Goal: Task Accomplishment & Management: Manage account settings

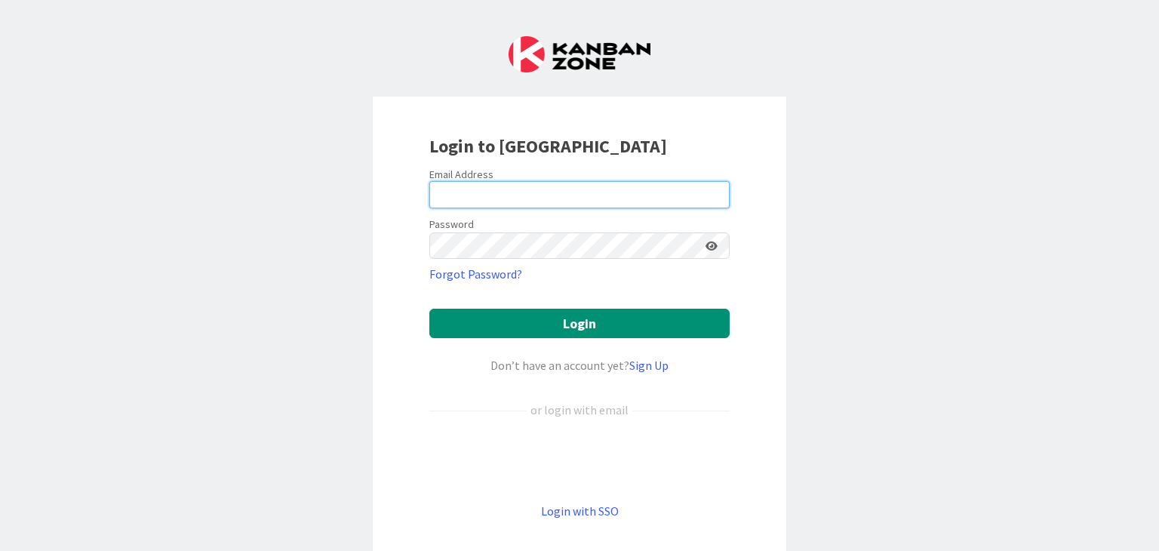
click at [570, 203] on input "email" at bounding box center [579, 194] width 300 height 27
type input "[PERSON_NAME][EMAIL_ADDRESS][PERSON_NAME][DOMAIN_NAME]"
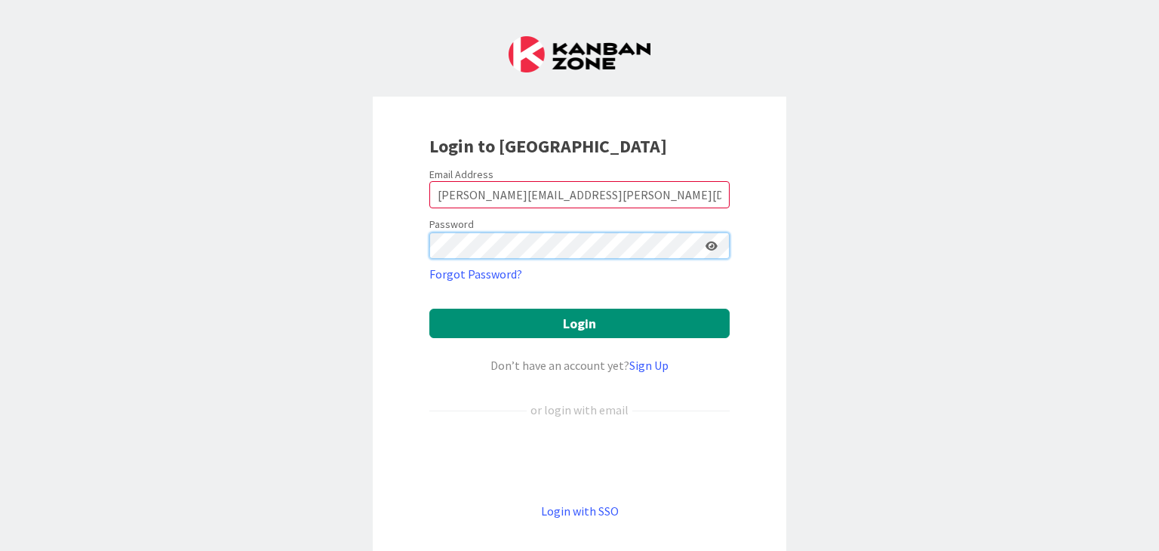
click at [429, 309] on button "Login" at bounding box center [579, 323] width 300 height 29
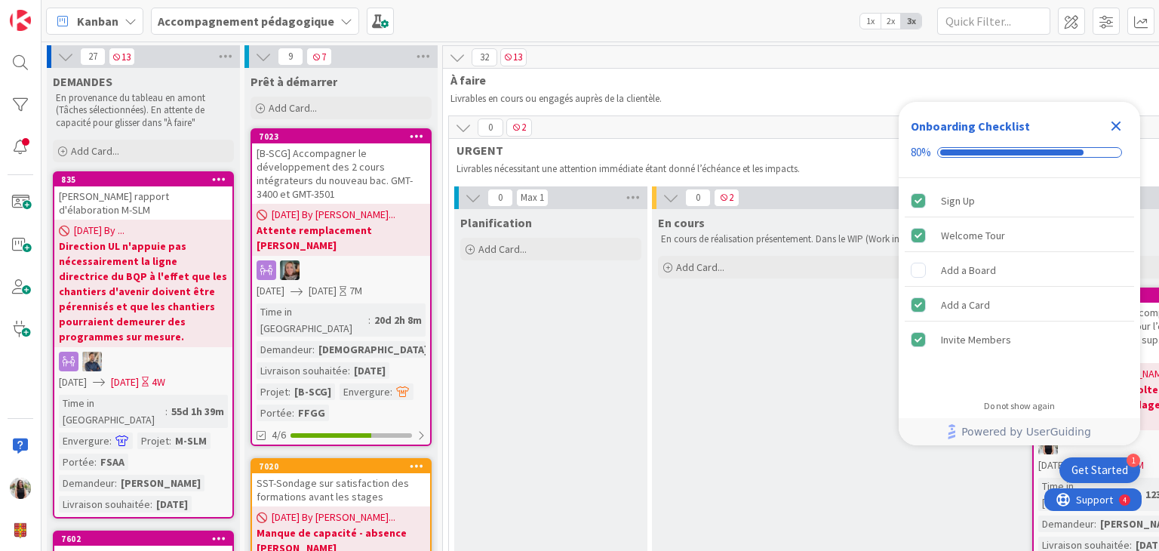
click at [1117, 124] on icon "Close Checklist" at bounding box center [1116, 126] width 10 height 10
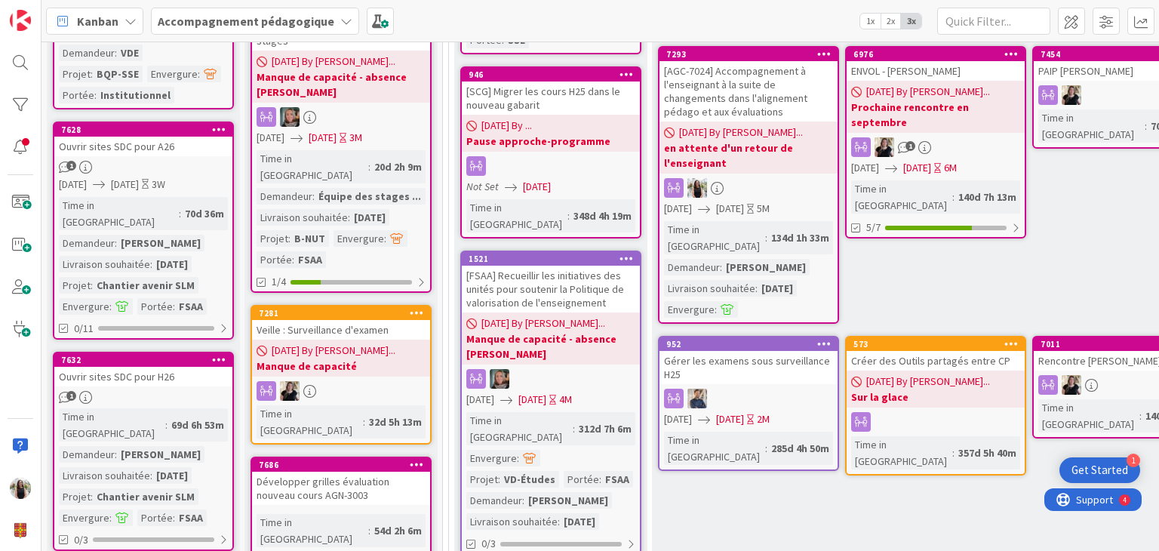
scroll to position [1358, 0]
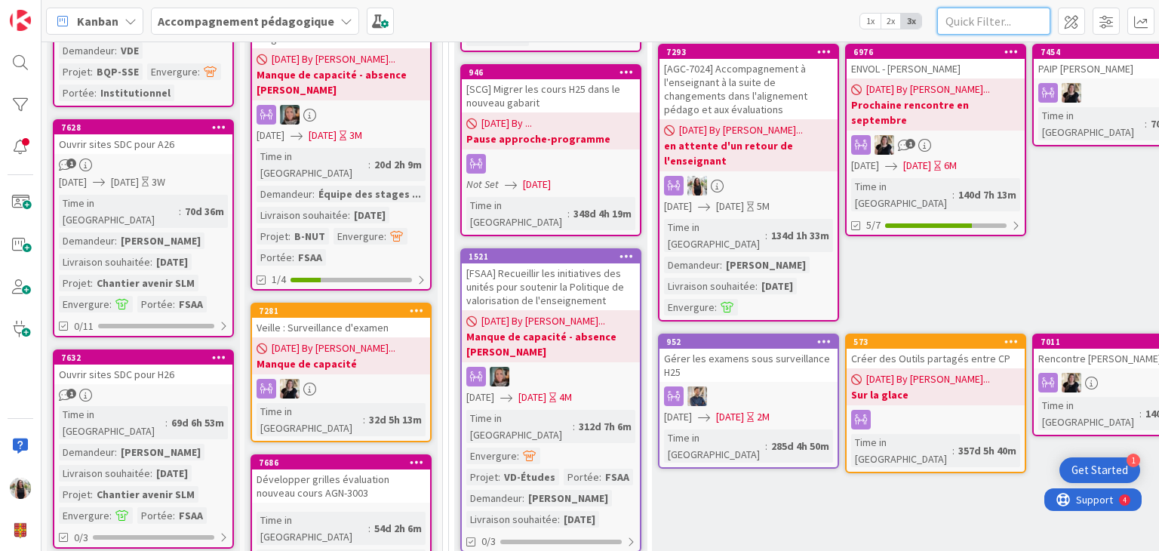
click at [999, 15] on input "text" at bounding box center [993, 21] width 113 height 27
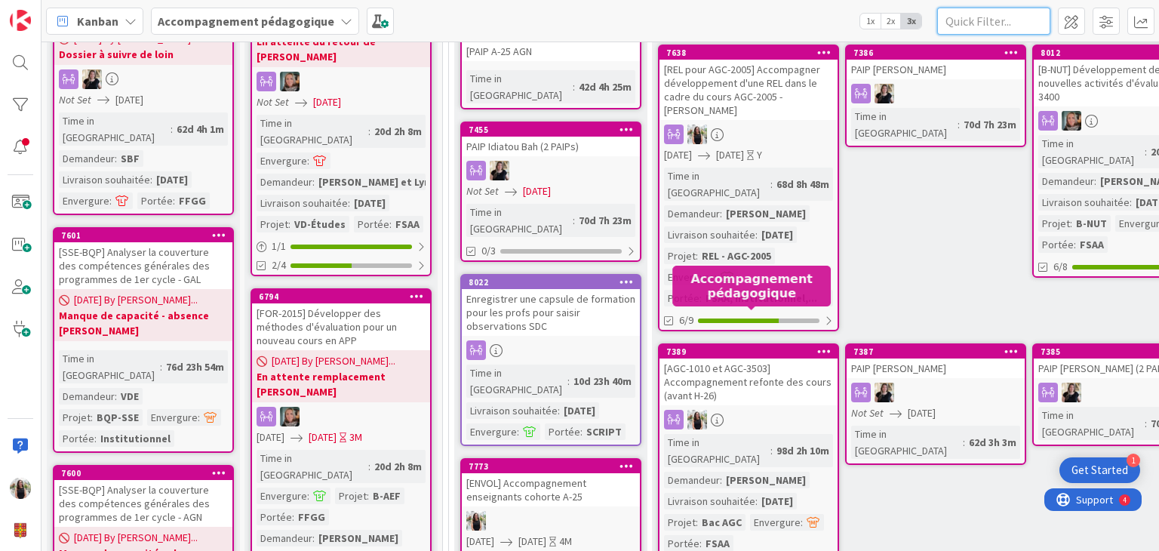
scroll to position [604, 0]
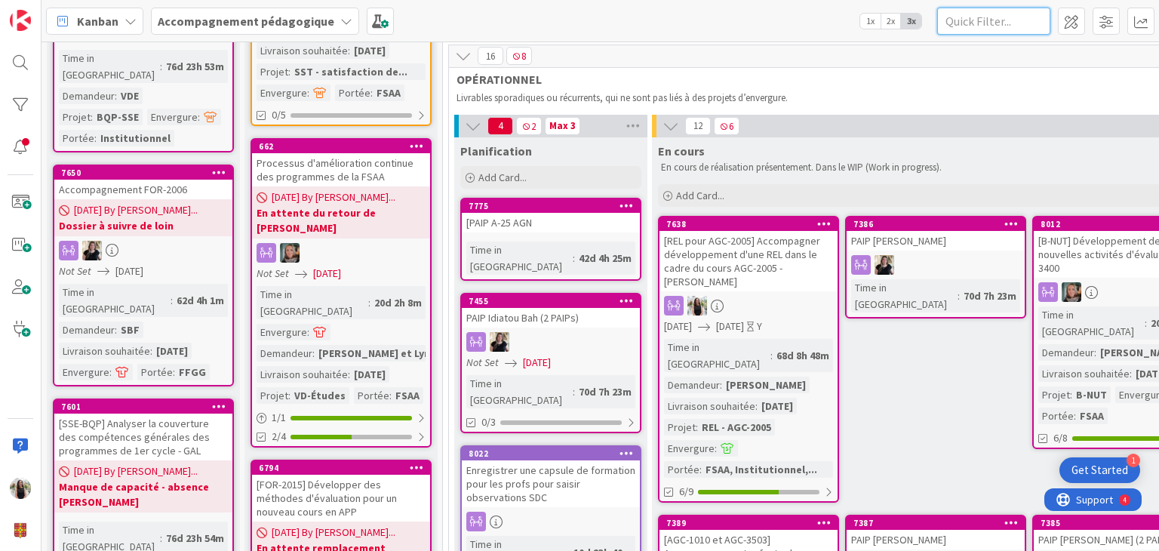
click at [986, 24] on input "text" at bounding box center [993, 21] width 113 height 27
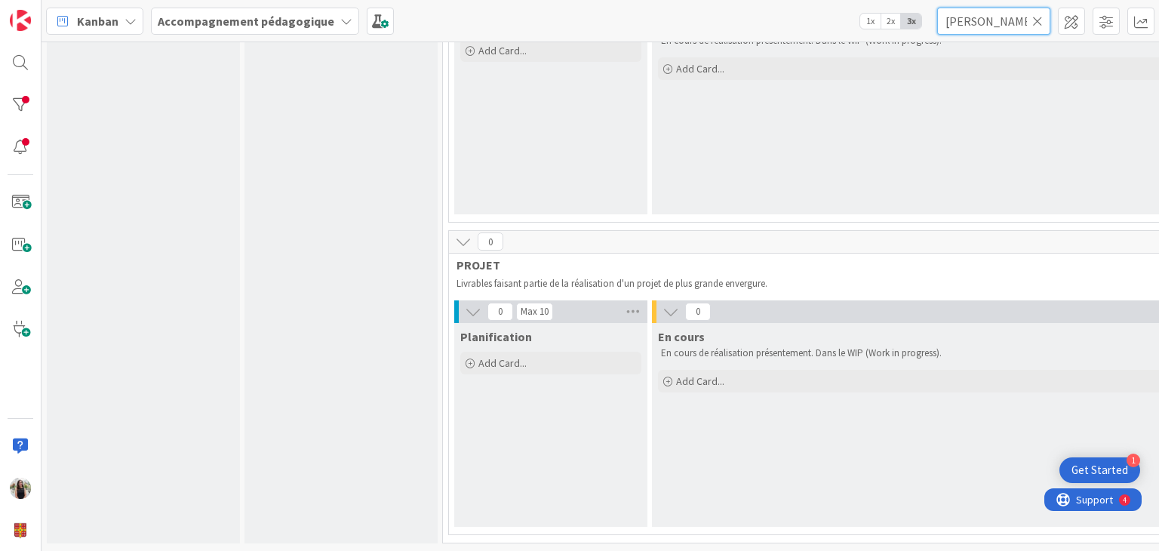
type input "[PERSON_NAME]"
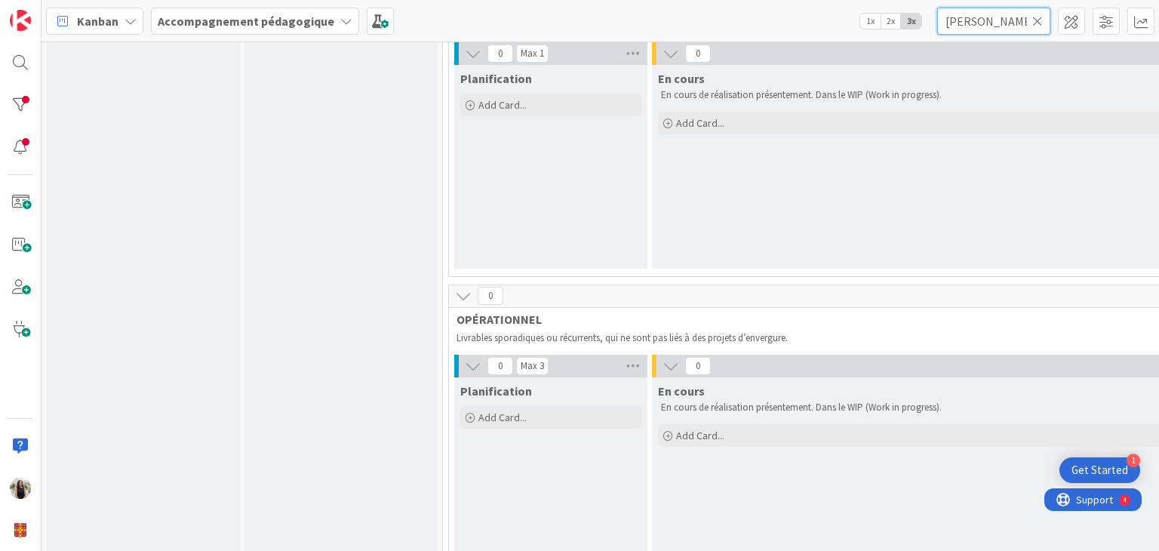
scroll to position [0, 0]
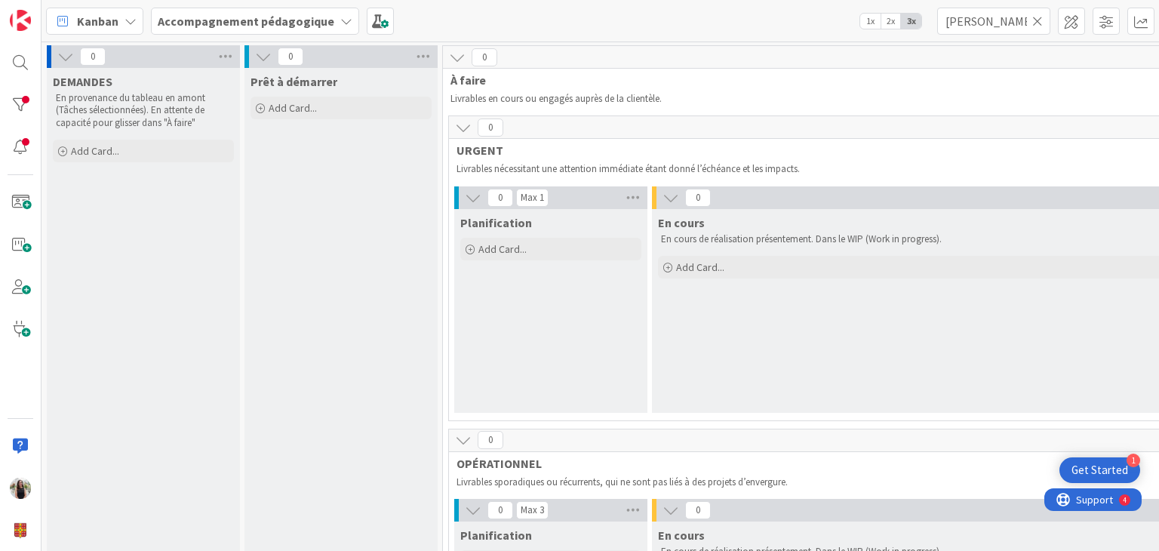
click at [1036, 16] on icon at bounding box center [1037, 21] width 11 height 14
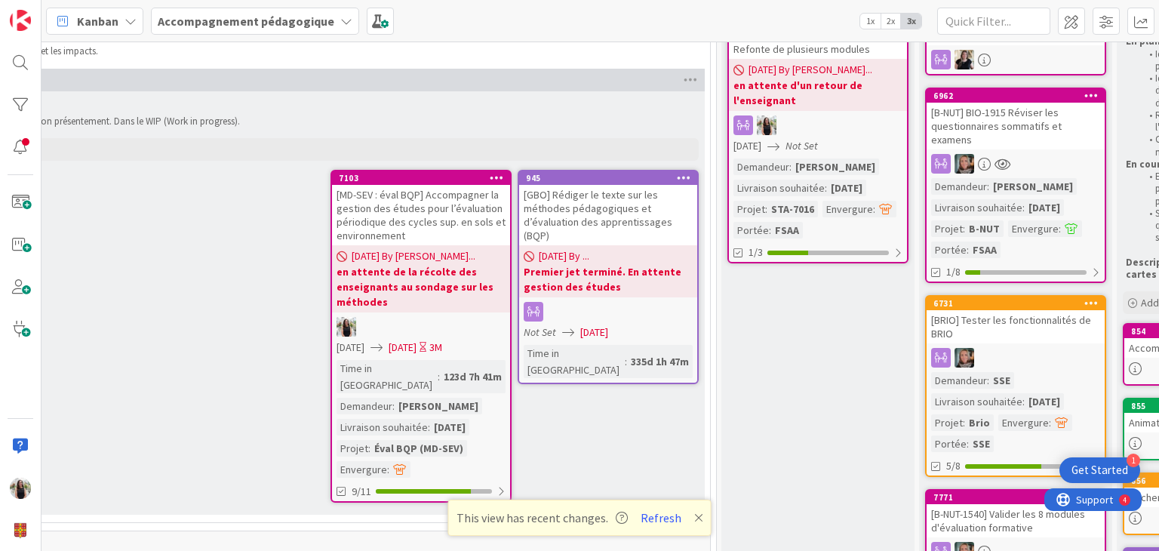
scroll to position [151, 911]
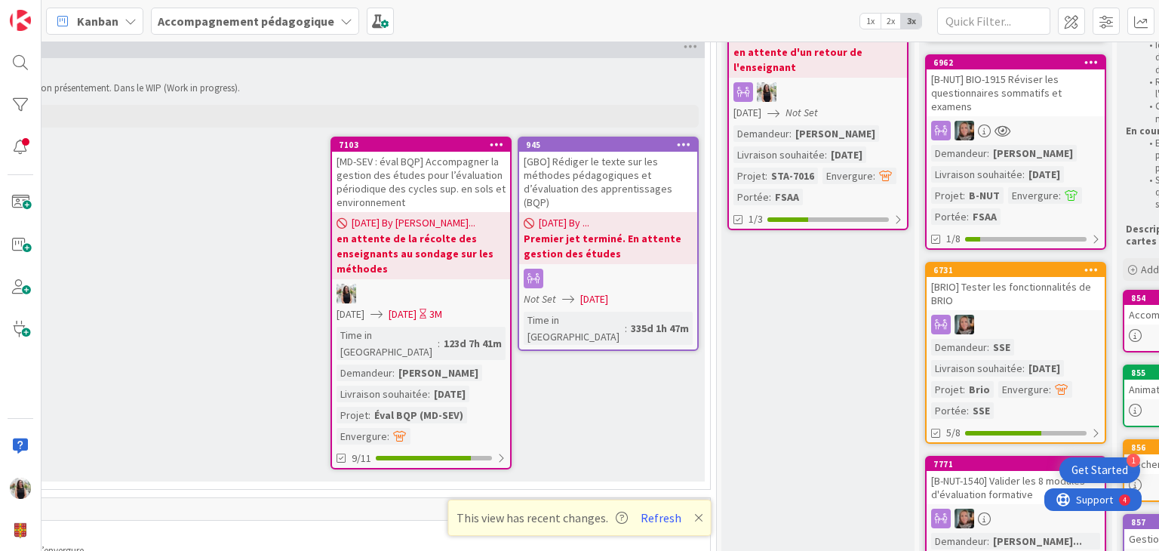
click at [373, 238] on b "en attente de la récolte des enseignants au sondage sur les méthodes" at bounding box center [421, 253] width 169 height 45
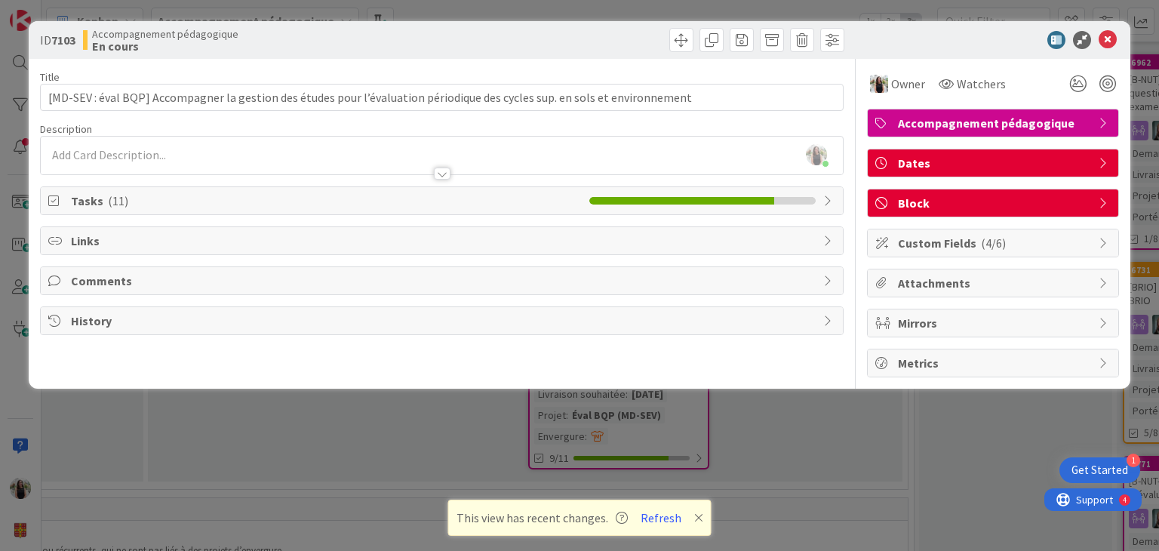
click at [1106, 157] on icon at bounding box center [1105, 163] width 12 height 12
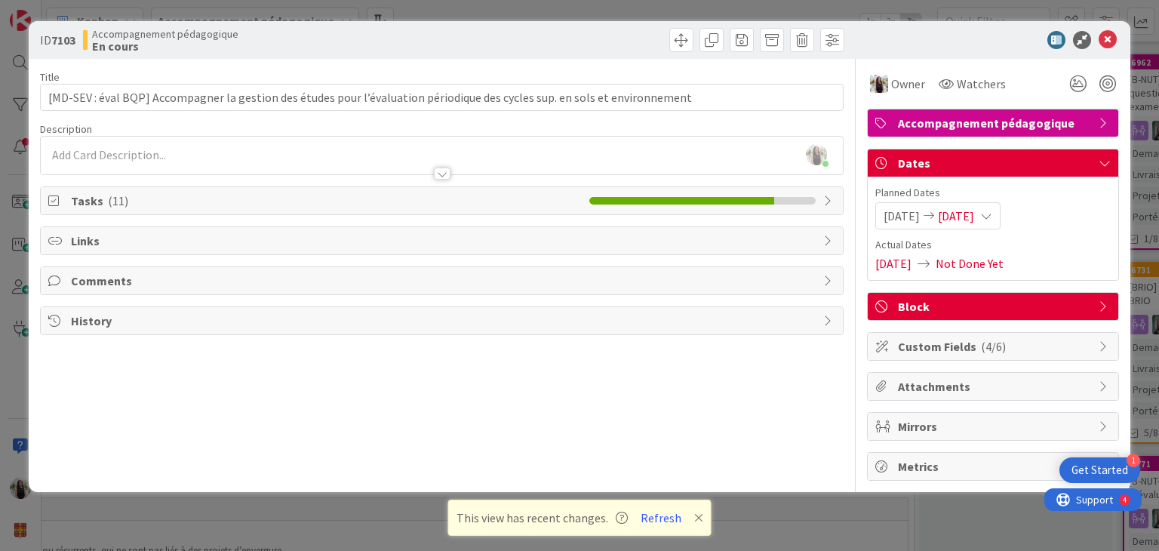
click at [1000, 212] on div "[DATE] [DATE]" at bounding box center [937, 215] width 125 height 27
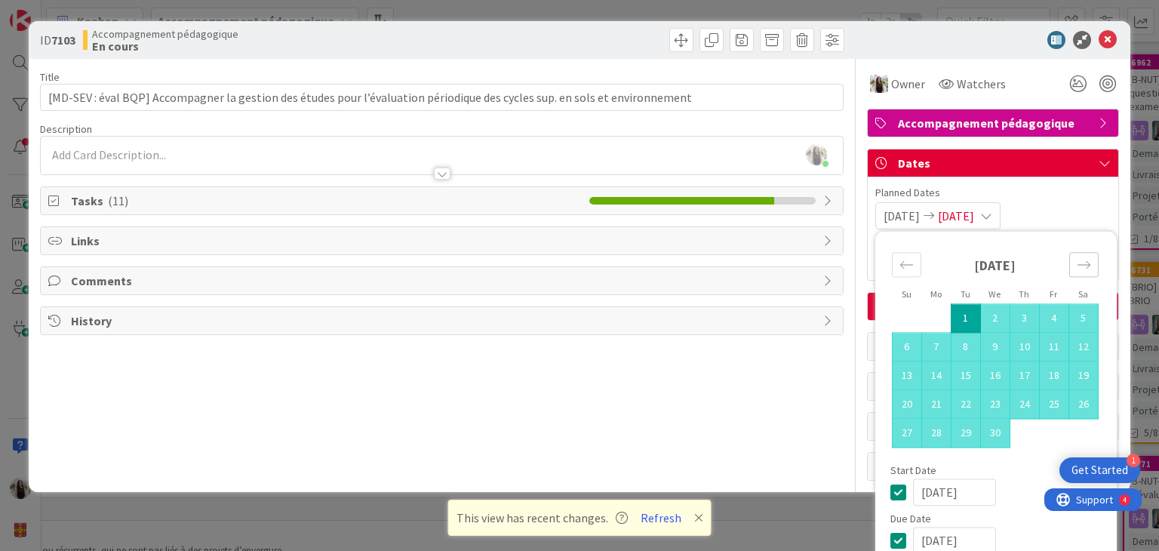
click at [1080, 265] on div "Move forward to switch to the next month." at bounding box center [1083, 264] width 29 height 25
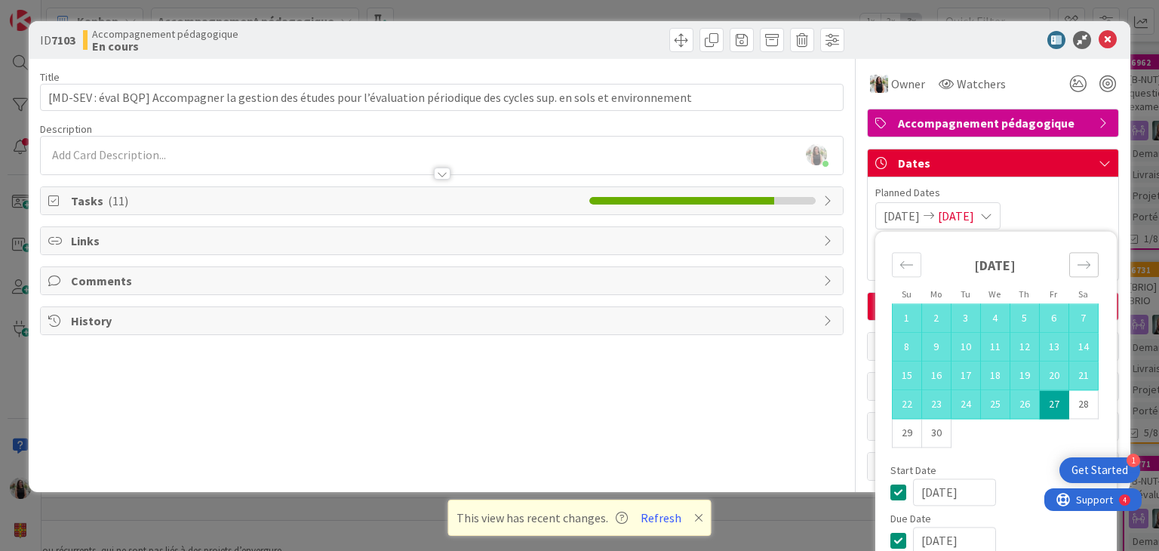
click at [1080, 265] on div "Move forward to switch to the next month." at bounding box center [1083, 264] width 29 height 25
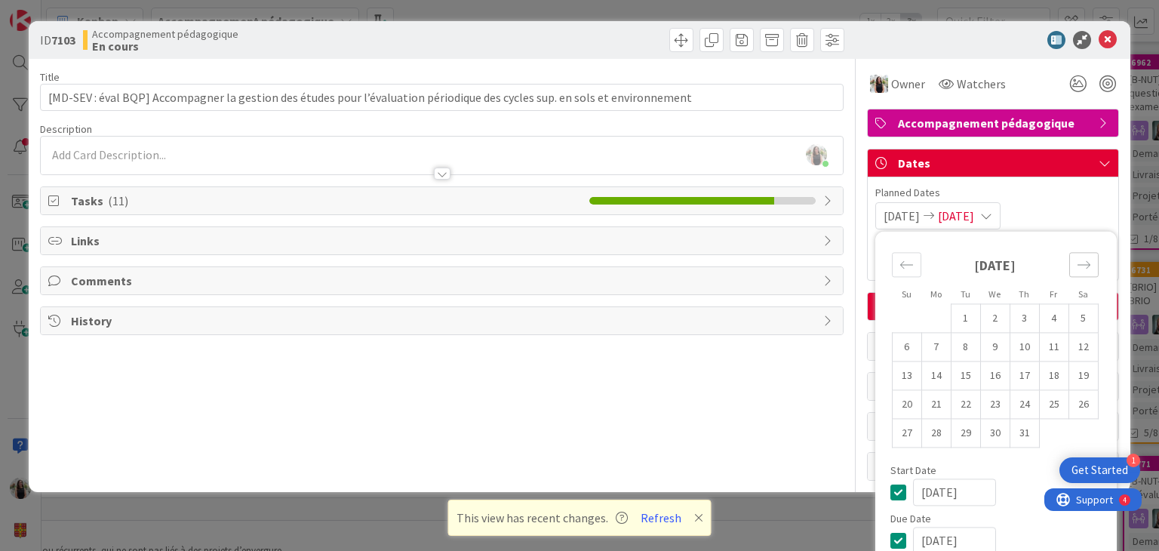
click at [1080, 265] on div "Move forward to switch to the next month." at bounding box center [1083, 264] width 29 height 25
click at [1040, 428] on td "29" at bounding box center [1053, 433] width 29 height 29
type input "[DATE]"
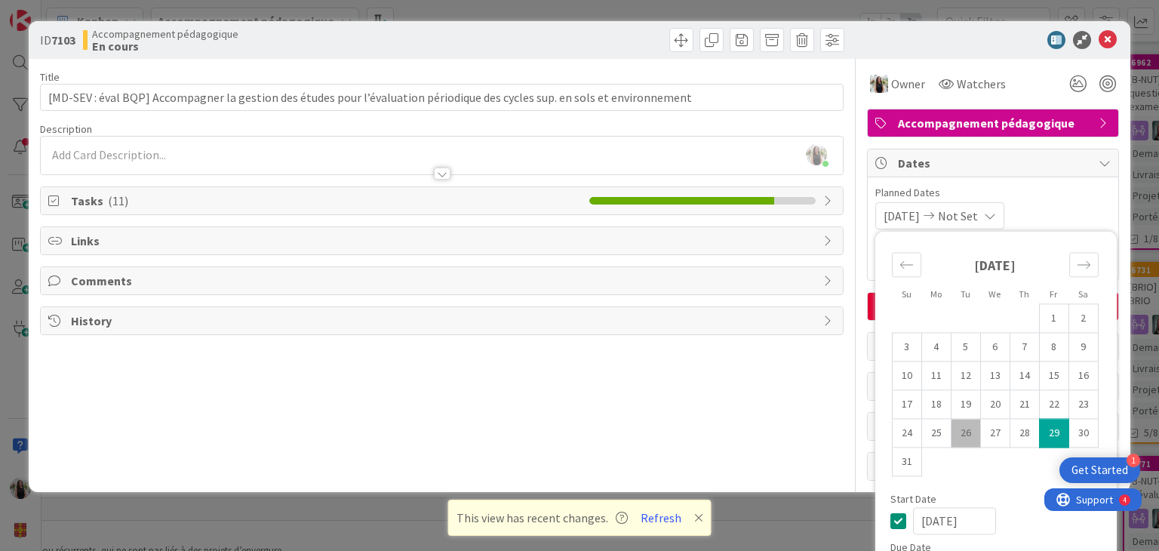
click at [1042, 166] on span "Dates" at bounding box center [994, 163] width 193 height 18
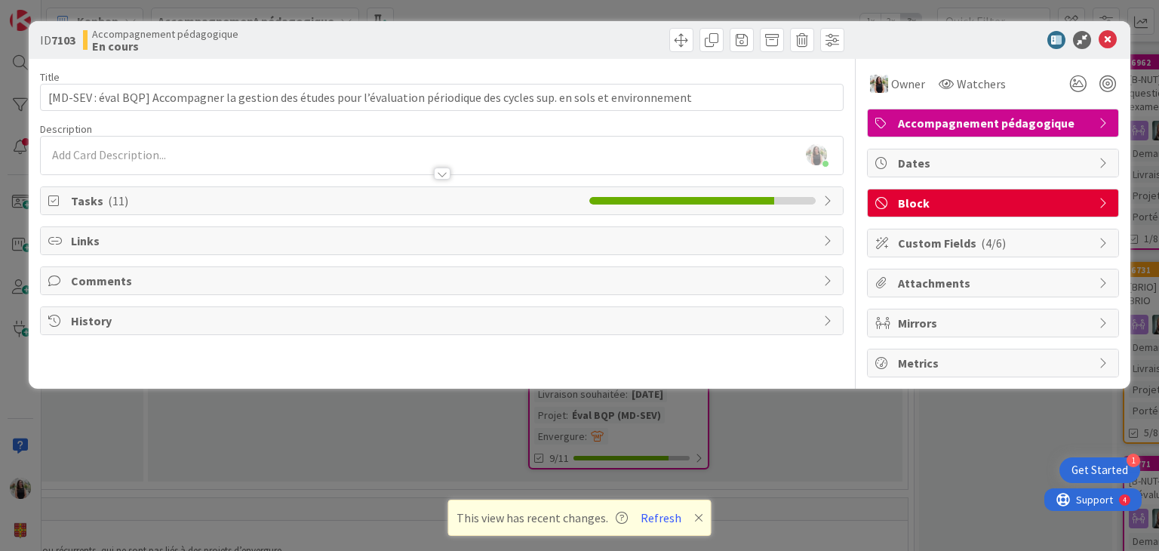
click at [1102, 204] on icon at bounding box center [1105, 203] width 12 height 12
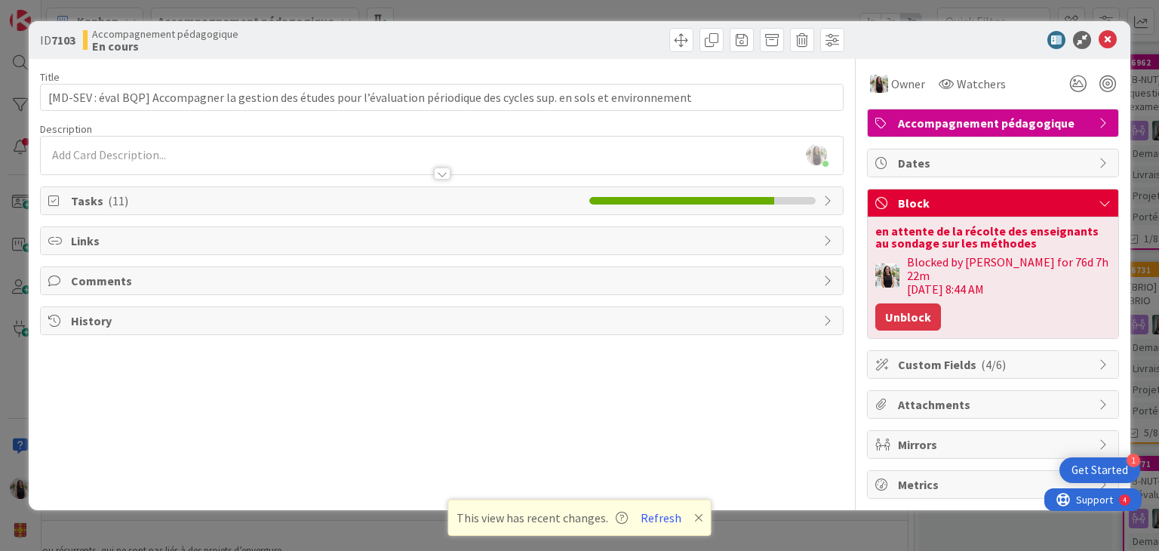
click at [891, 303] on button "Unblock" at bounding box center [908, 316] width 66 height 27
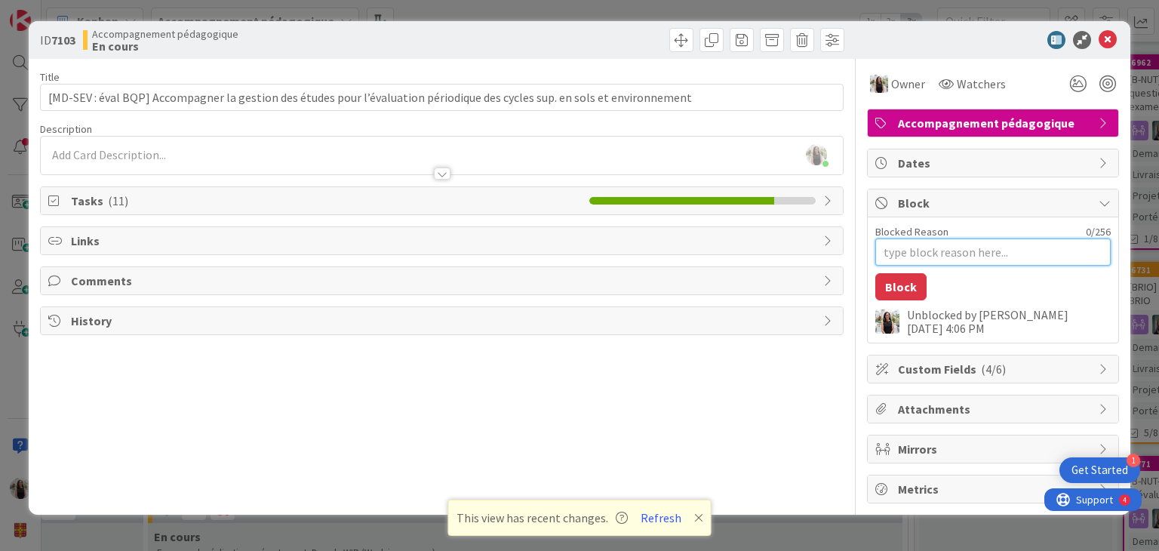
click at [919, 254] on textarea "Blocked Reason" at bounding box center [992, 251] width 235 height 27
type textarea "x"
type textarea "r"
type textarea "x"
type textarea "ré"
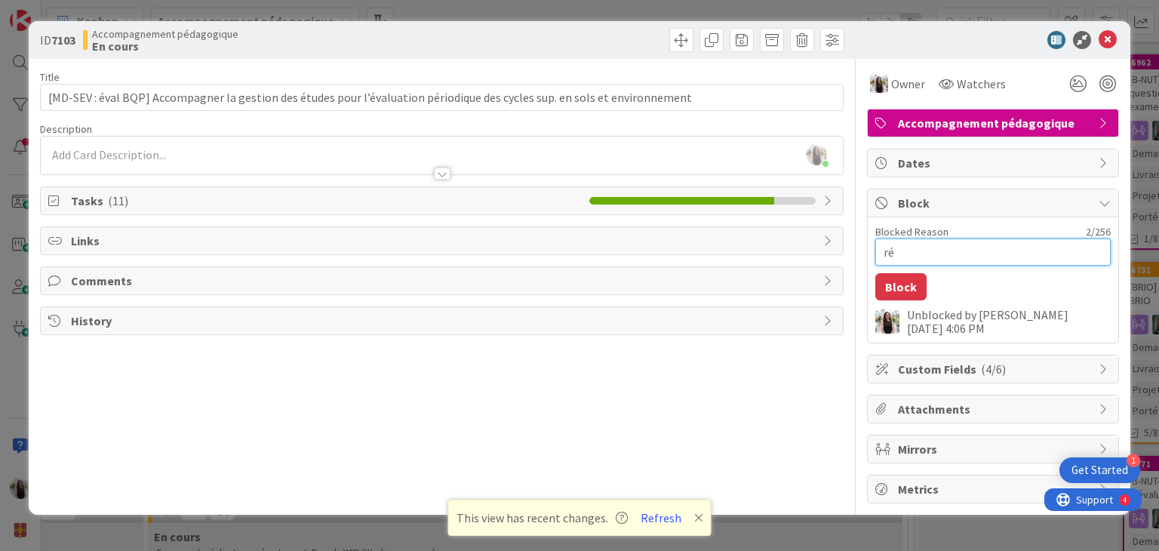
type textarea "x"
type textarea "réu"
type textarea "x"
type textarea "réun"
type textarea "x"
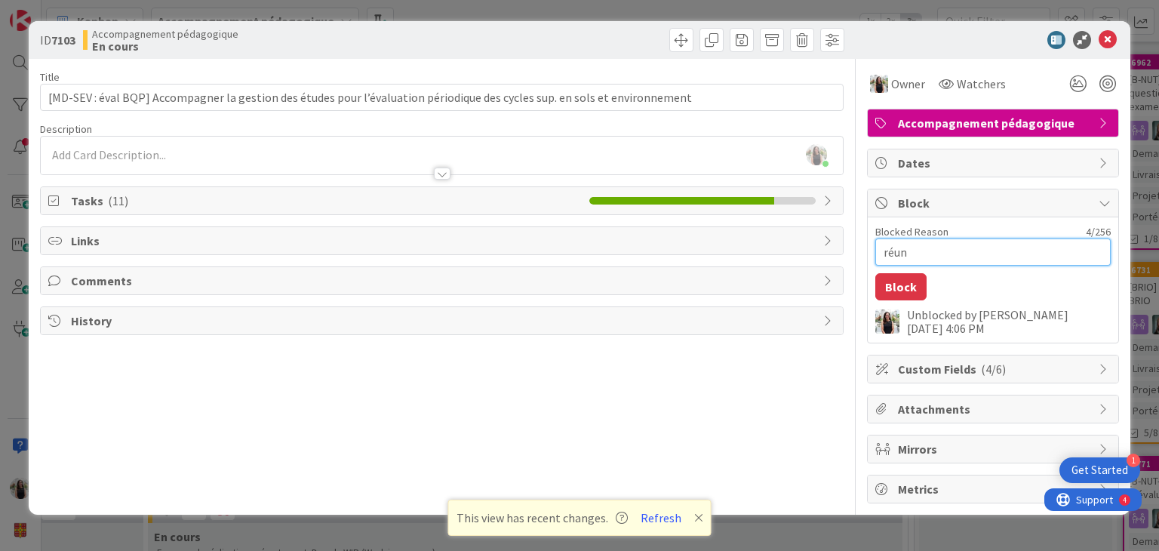
type textarea "réuni"
type textarea "x"
type textarea "réunio"
type textarea "x"
type textarea "réunion"
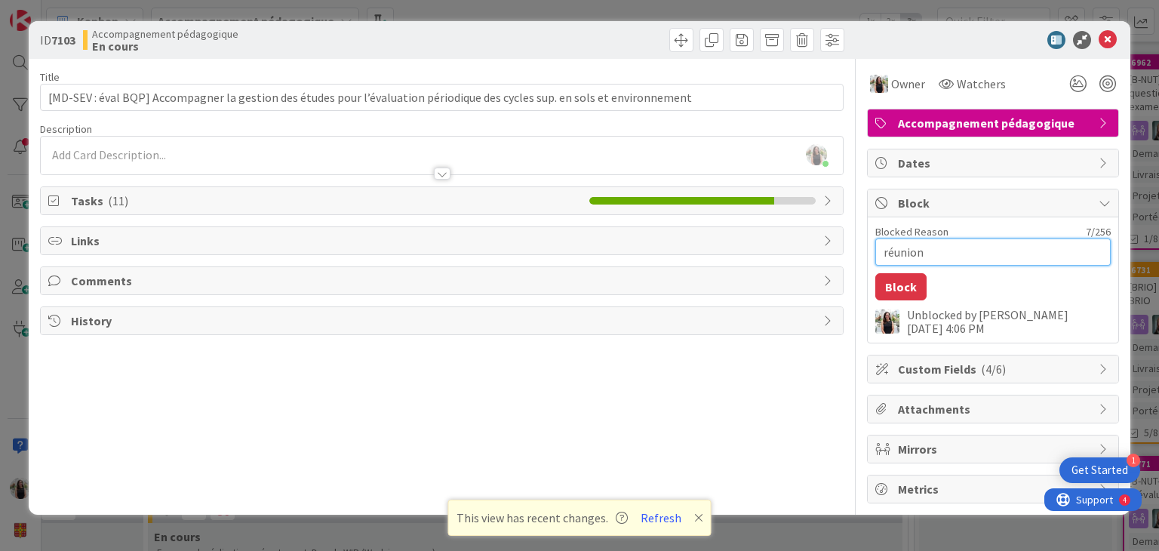
type textarea "x"
type textarea "réunion"
type textarea "x"
type textarea "réunion a"
type textarea "x"
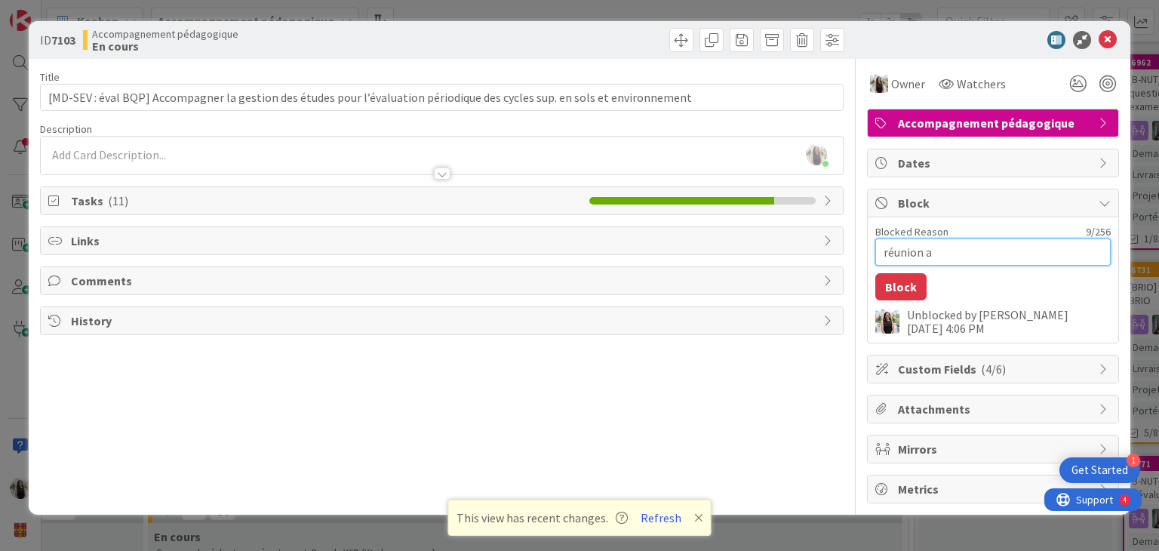
type textarea "réunion av"
type textarea "x"
type textarea "réunion ave"
type textarea "x"
type textarea "réunion avec"
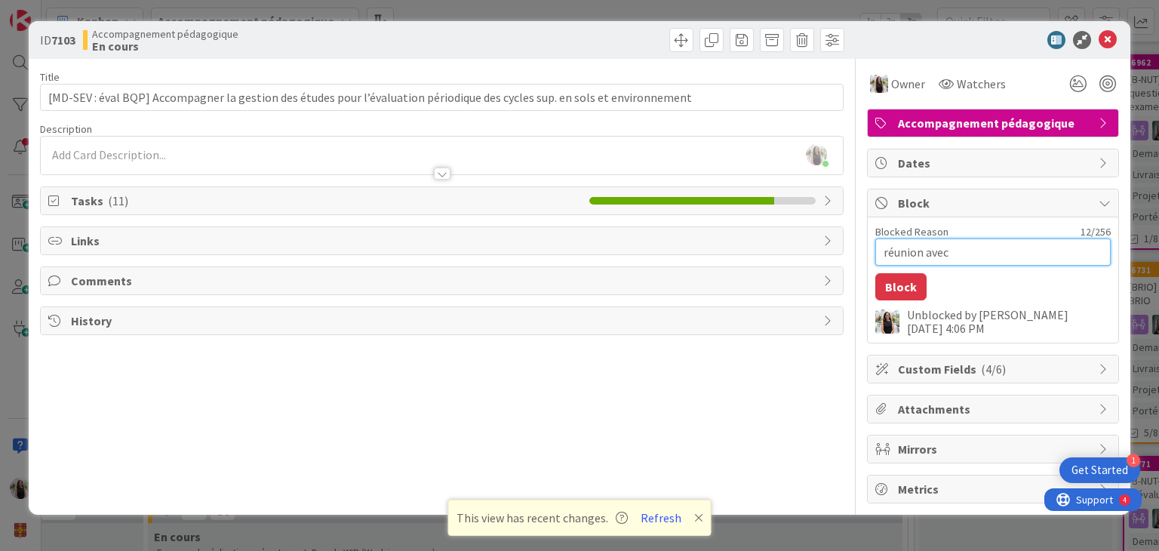
type textarea "x"
type textarea "réunion avec"
type textarea "x"
type textarea "réunion avec A"
type textarea "x"
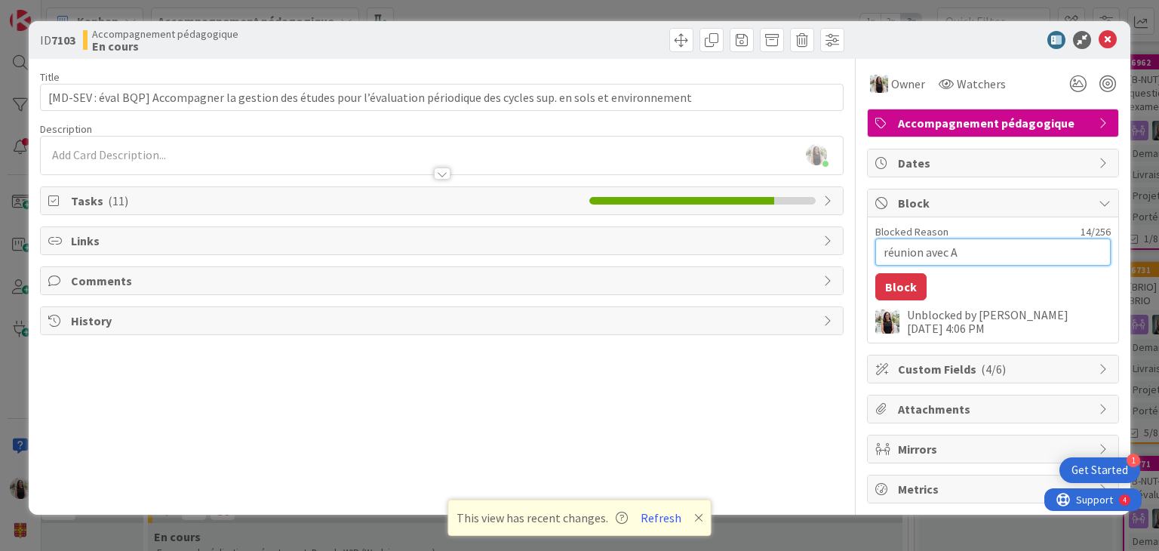
type textarea "réunion avec Am"
type textarea "x"
type textarea "réunion avec [PERSON_NAME]"
type textarea "x"
type textarea "réunion avec [PERSON_NAME]"
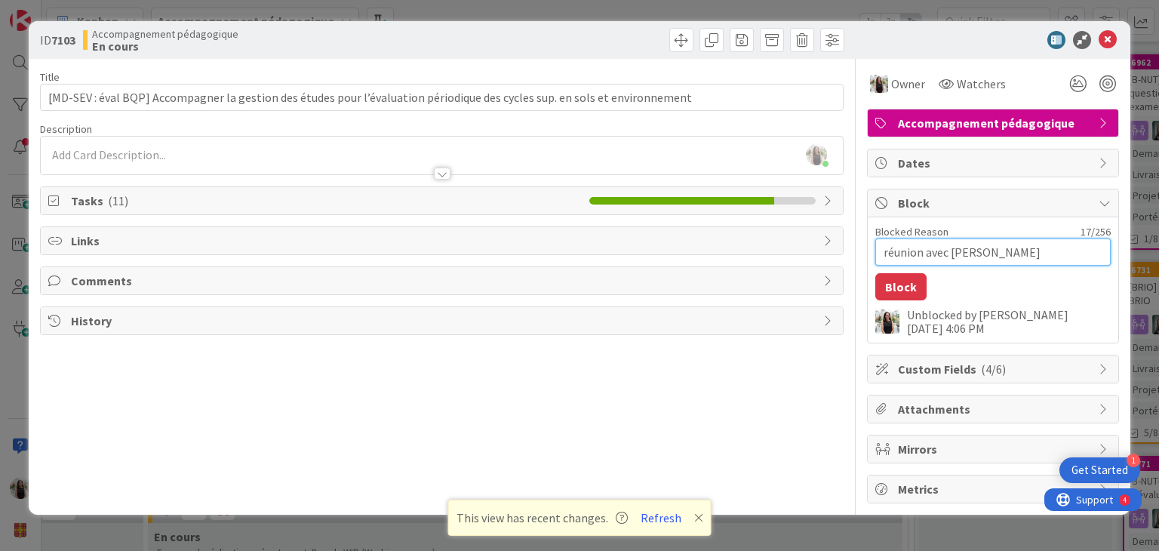
type textarea "x"
type textarea "réunion avec [PERSON_NAME]"
type textarea "x"
type textarea "réunion avec [PERSON_NAME]"
type textarea "x"
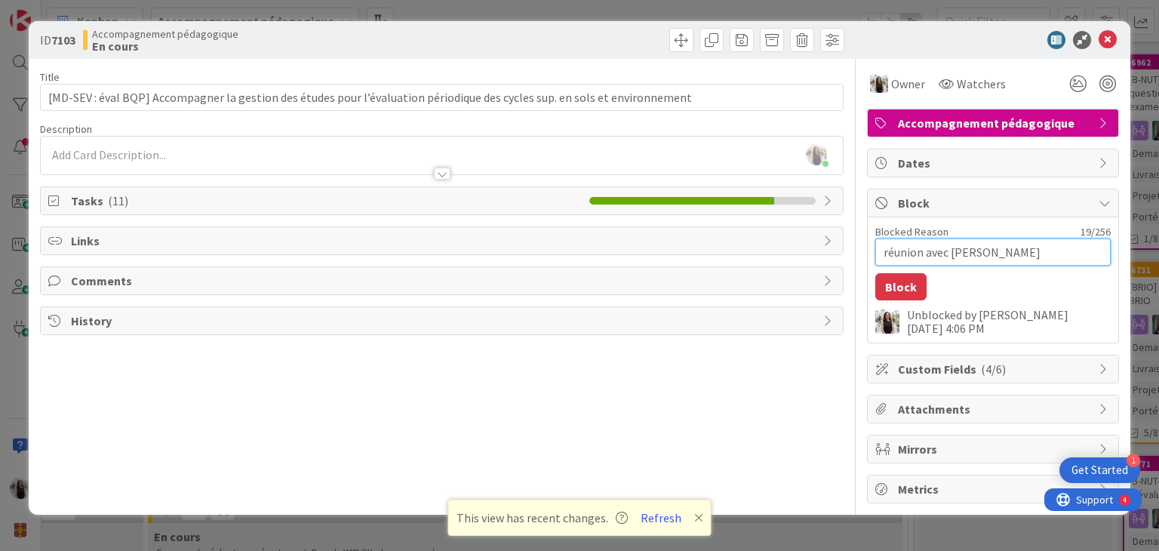
type textarea "réunion avec [PERSON_NAME]"
type textarea "x"
type textarea "réunion avec [PERSON_NAME]"
type textarea "x"
type textarea "réunion avec [PERSON_NAME]"
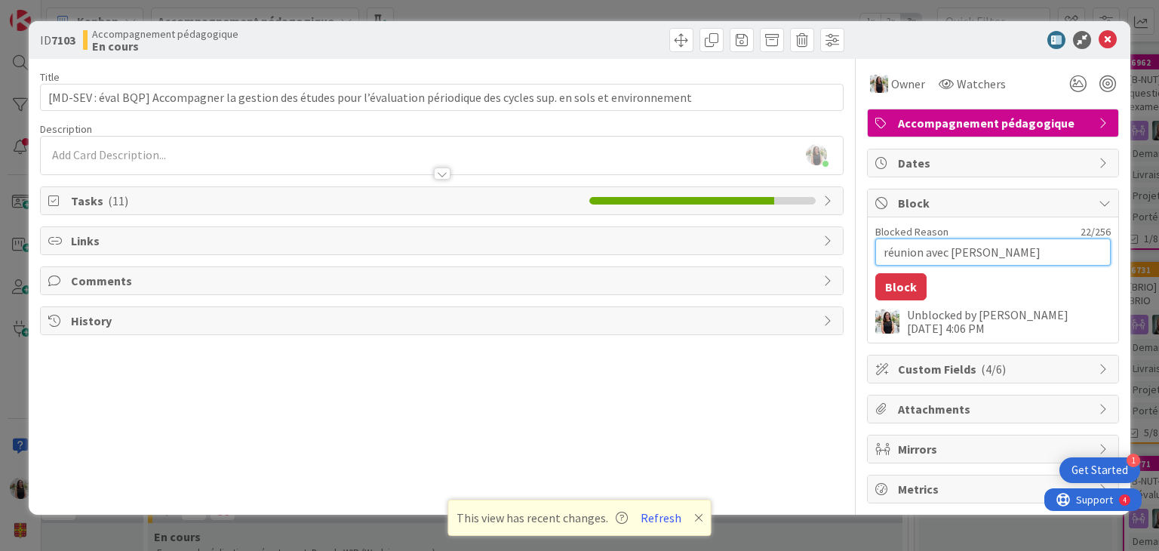
type textarea "x"
type textarea "réunion avec [PERSON_NAME]"
type textarea "x"
type textarea "réunion avec [PERSON_NAME]"
type textarea "x"
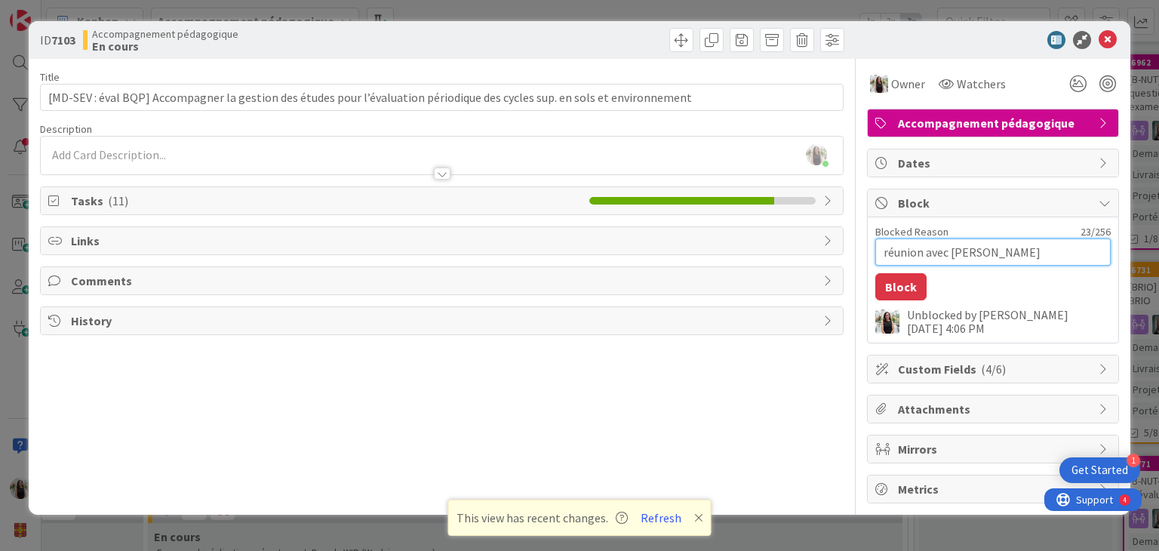
type textarea "réunion avec [PERSON_NAME]"
type textarea "x"
type textarea "réunion avec [PERSON_NAME]"
type textarea "x"
type textarea "réunion avec [PERSON_NAME]"
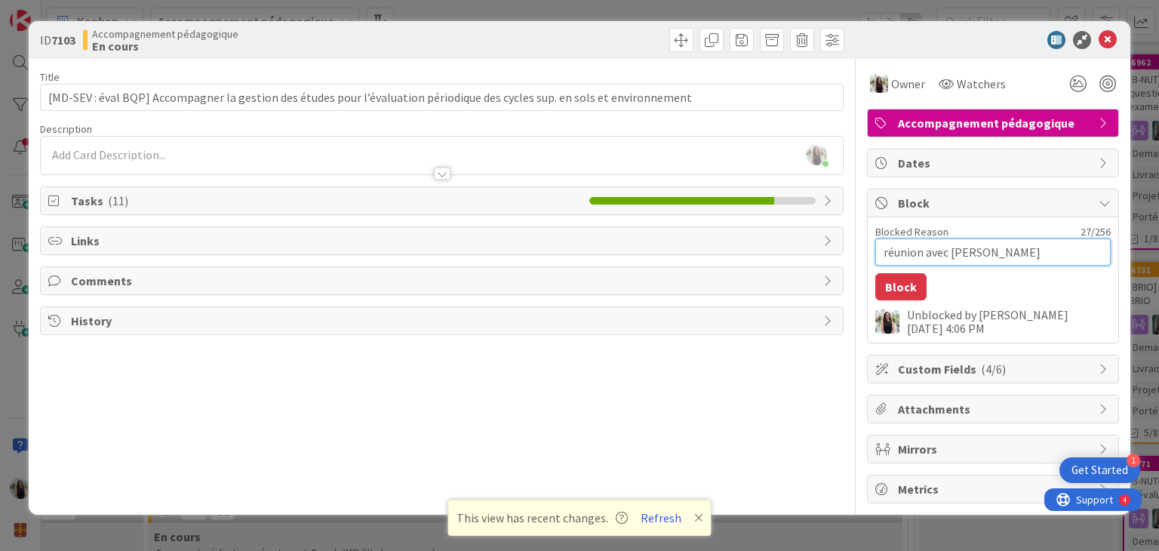
type textarea "x"
type textarea "réunion avec [PERSON_NAME] l"
type textarea "x"
type textarea "réunion avec [PERSON_NAME] le"
type textarea "x"
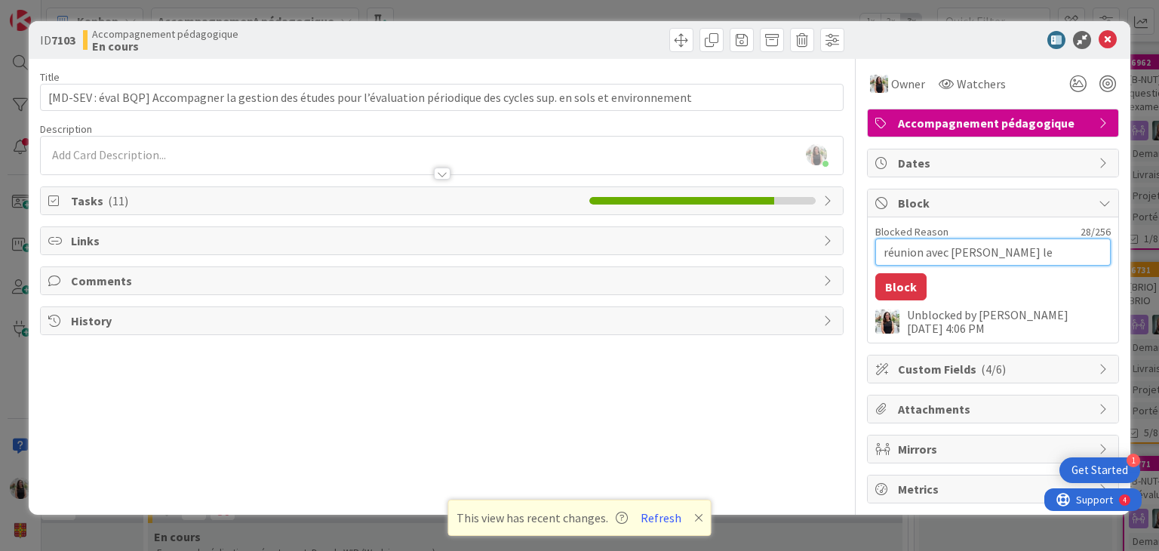
type textarea "réunion avec [PERSON_NAME] le"
type textarea "x"
type textarea "réunion avec [PERSON_NAME] le 2"
type textarea "x"
type textarea "réunion avec [PERSON_NAME] le 28"
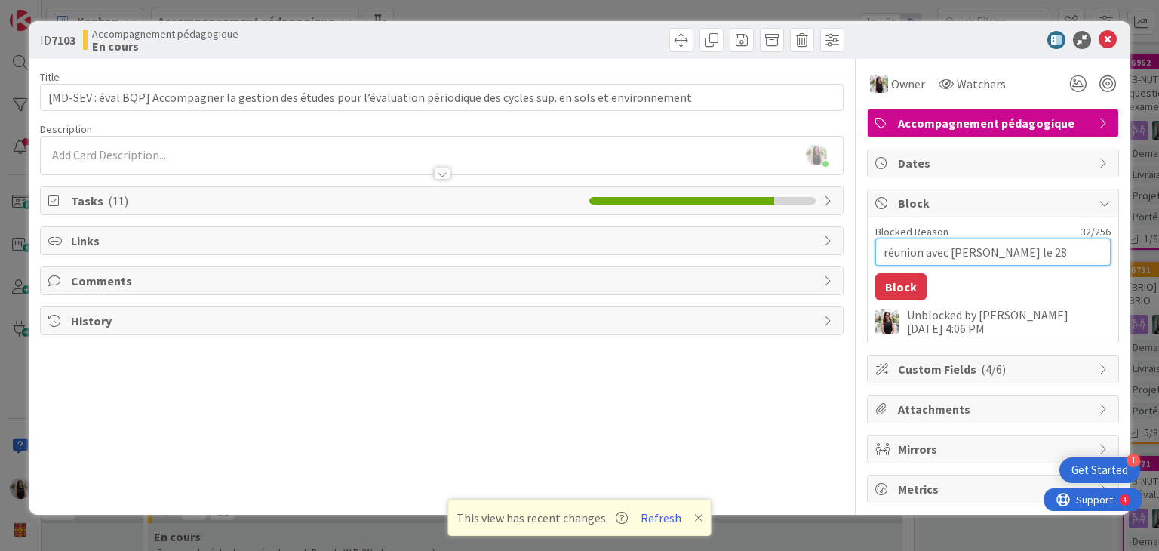
type textarea "x"
type textarea "réunion avec [PERSON_NAME] le 28"
type textarea "x"
type textarea "réunion avec [PERSON_NAME] le 28 a"
type textarea "x"
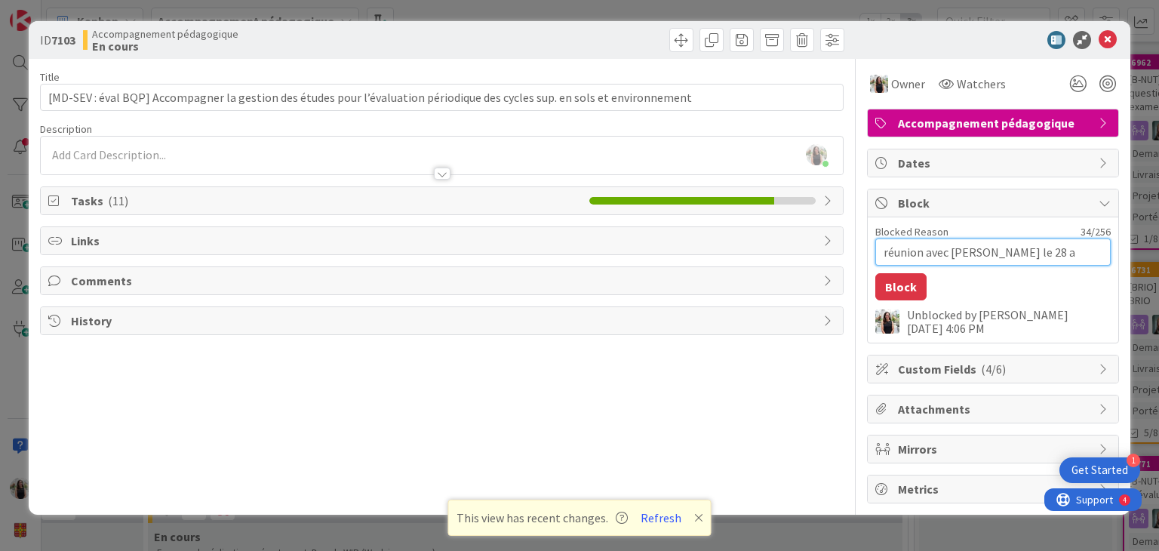
type textarea "réunion avec [PERSON_NAME] le 28 ao"
type textarea "x"
type textarea "réunion avec [PERSON_NAME] le 28 [DEMOGRAPHIC_DATA]"
type textarea "x"
type textarea "réunion avec [PERSON_NAME] le [DATE]"
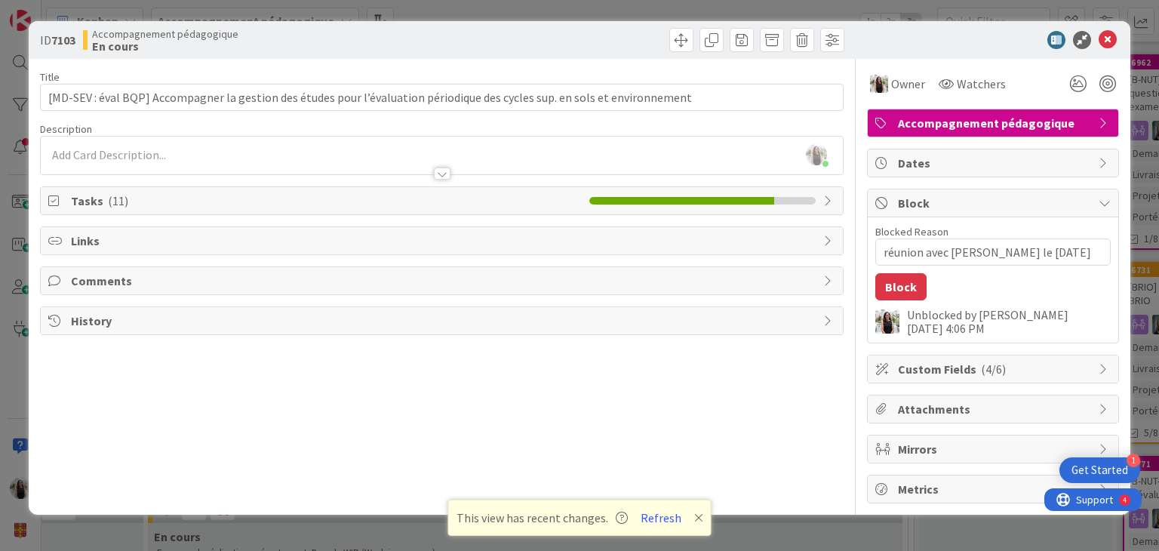
click at [938, 38] on div at bounding box center [985, 40] width 267 height 18
click at [1107, 40] on icon at bounding box center [1108, 40] width 18 height 18
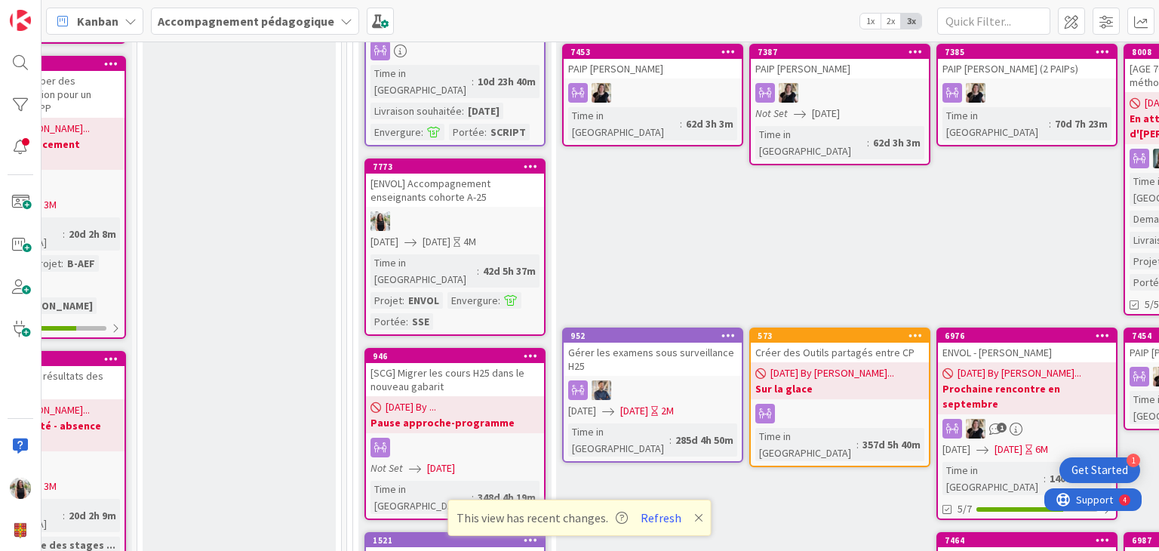
scroll to position [1007, 299]
